Goal: Information Seeking & Learning: Learn about a topic

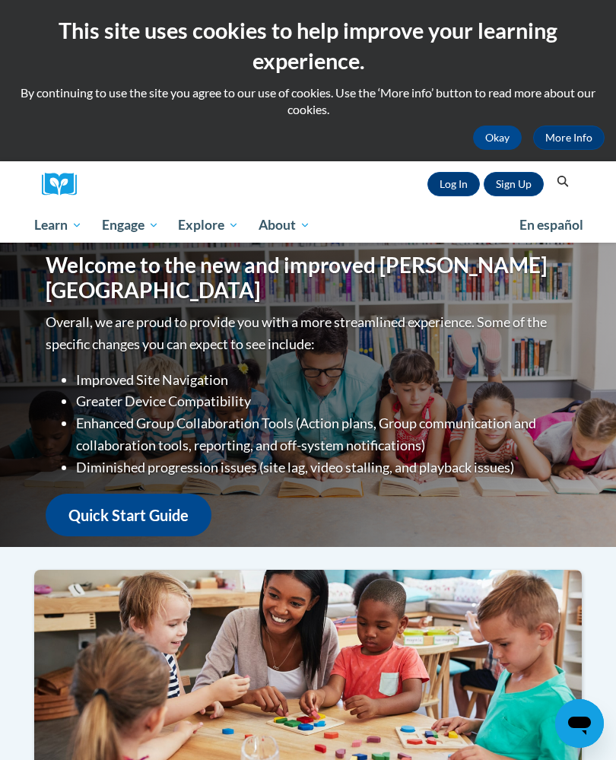
click at [454, 189] on link "Log In" at bounding box center [454, 184] width 53 height 24
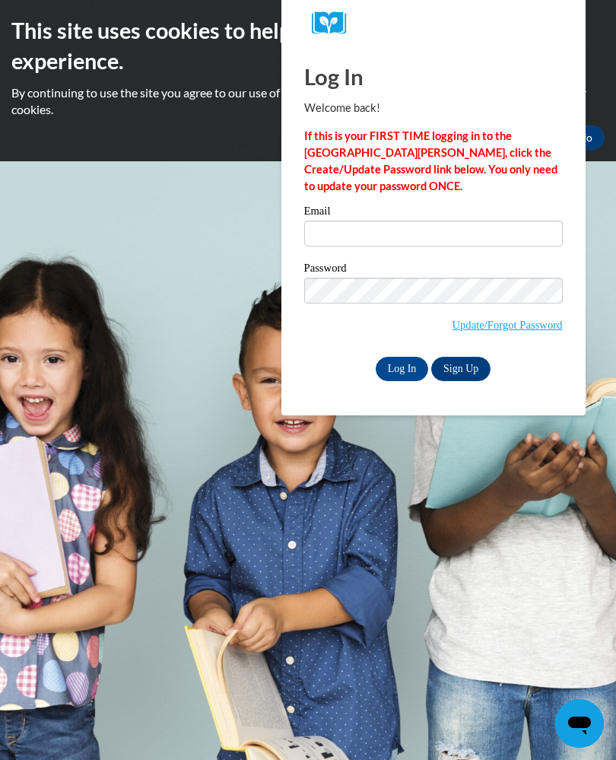
click at [457, 222] on input "Email" at bounding box center [433, 234] width 259 height 26
type input "viet25@yahoo.com"
click at [402, 368] on input "Log In" at bounding box center [402, 369] width 53 height 24
click at [400, 374] on input "Log In" at bounding box center [402, 369] width 53 height 24
click at [405, 364] on input "Log In" at bounding box center [402, 369] width 53 height 24
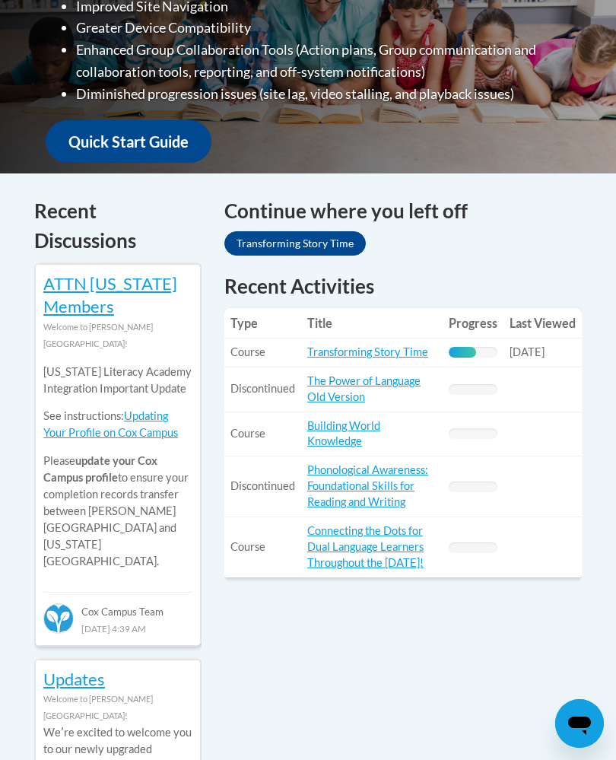
scroll to position [540, 0]
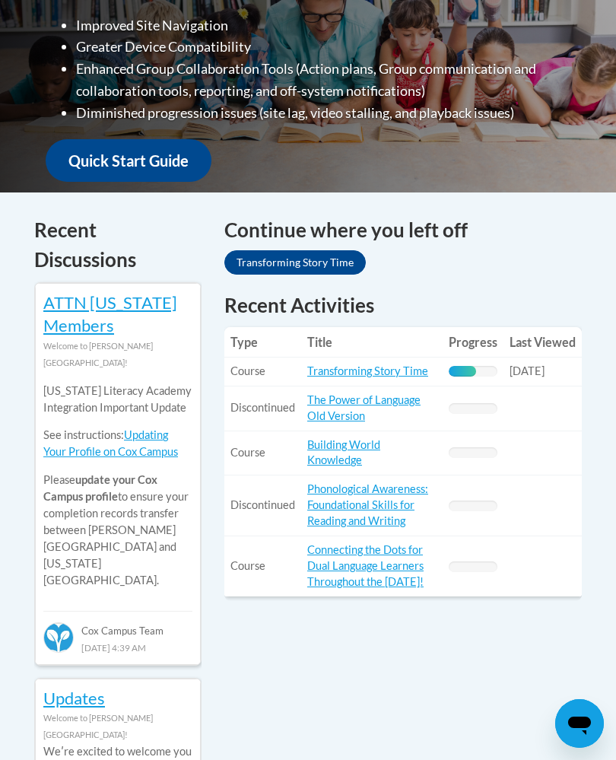
click at [324, 368] on link "Transforming Story Time" at bounding box center [367, 371] width 121 height 13
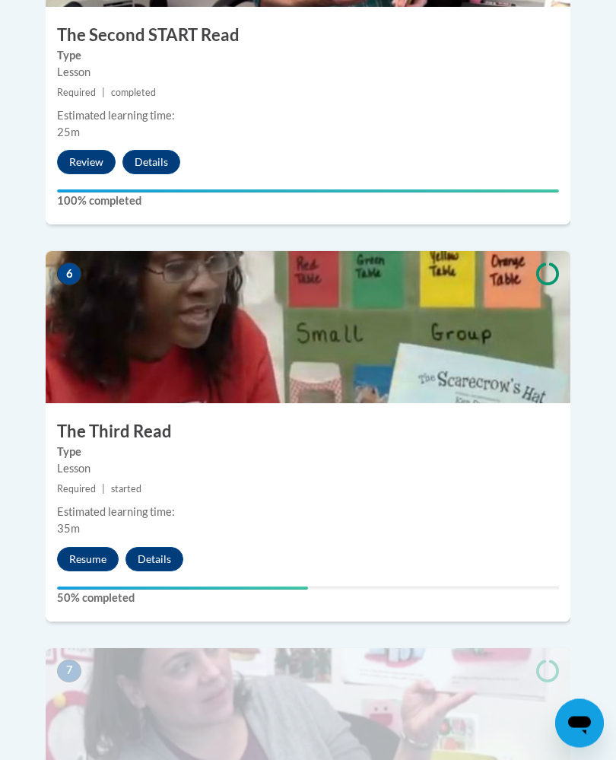
scroll to position [2330, 0]
click at [82, 547] on button "Resume" at bounding box center [88, 559] width 62 height 24
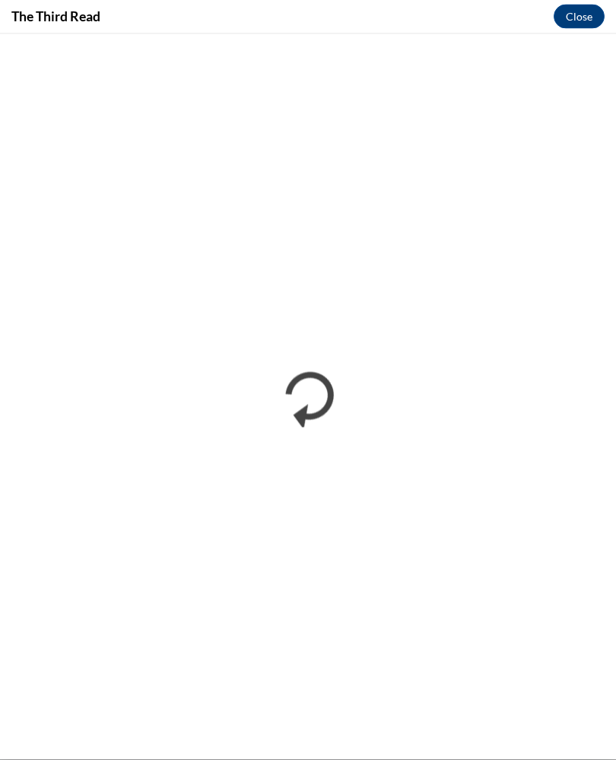
scroll to position [3155, 0]
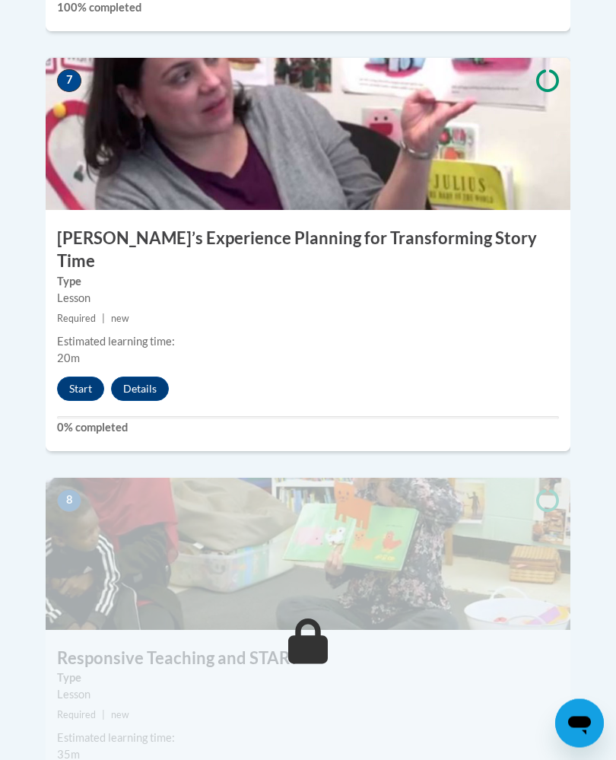
scroll to position [2920, 0]
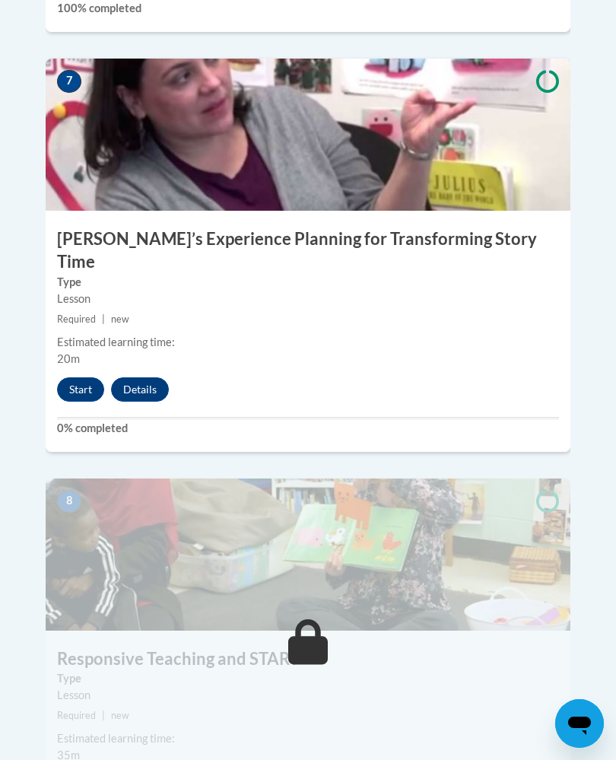
click at [79, 377] on button "Start" at bounding box center [80, 389] width 47 height 24
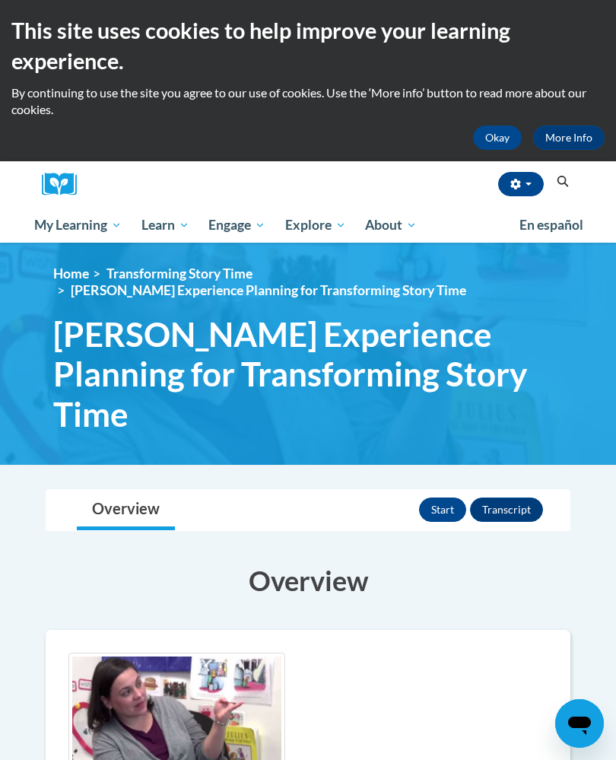
click at [451, 498] on button "Start" at bounding box center [442, 510] width 47 height 24
